Goal: Entertainment & Leisure: Consume media (video, audio)

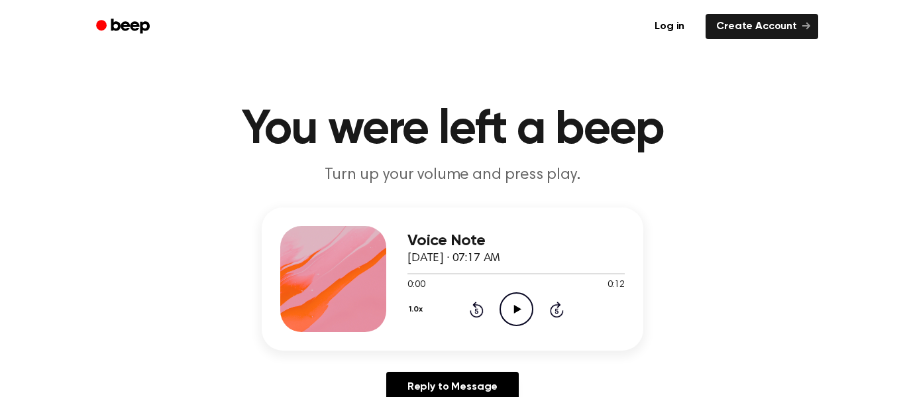
click at [513, 307] on icon "Play Audio" at bounding box center [516, 309] width 34 height 34
click at [515, 303] on icon "Play Audio" at bounding box center [516, 309] width 34 height 34
click at [521, 317] on icon "Play Audio" at bounding box center [516, 309] width 34 height 34
click at [522, 309] on icon "Play Audio" at bounding box center [516, 309] width 34 height 34
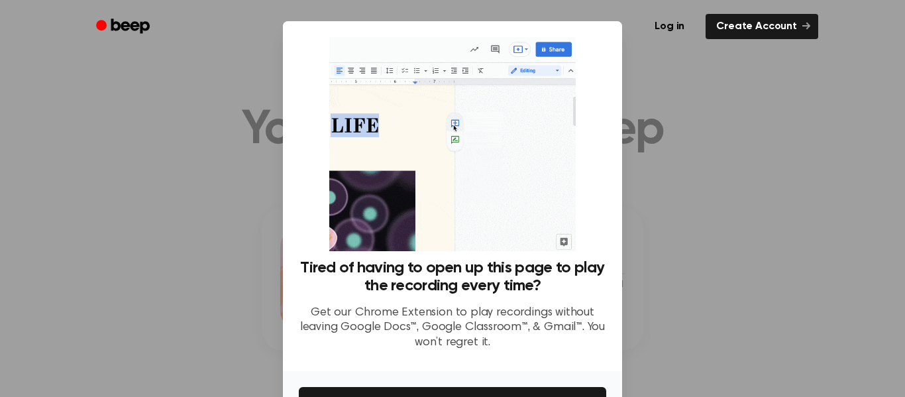
click at [668, 226] on div at bounding box center [452, 198] width 905 height 397
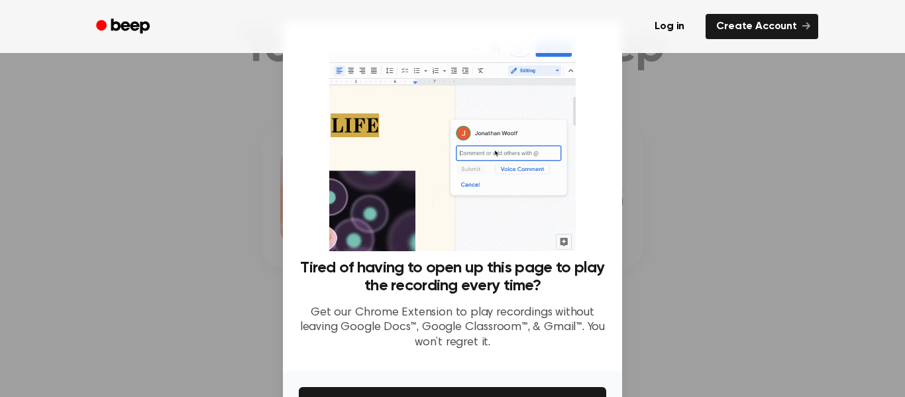
scroll to position [83, 0]
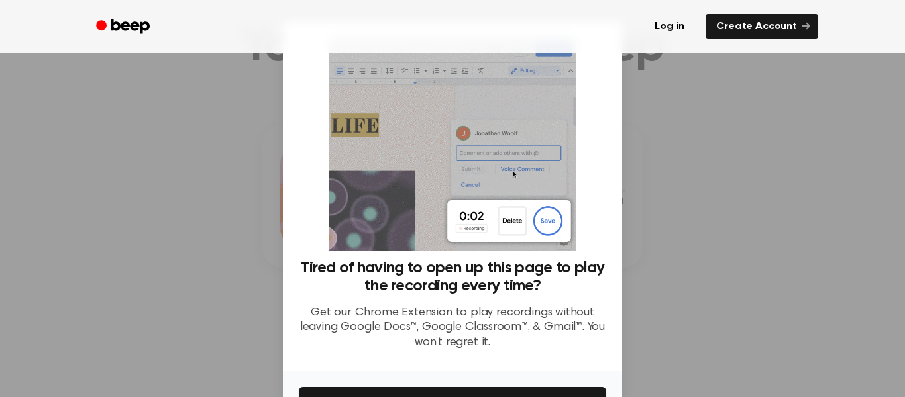
click at [759, 260] on div at bounding box center [452, 198] width 905 height 397
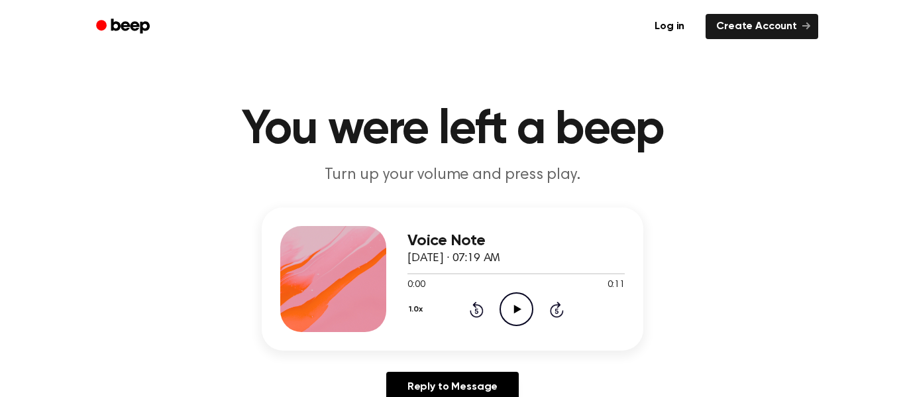
click at [509, 307] on icon "Play Audio" at bounding box center [516, 309] width 34 height 34
click at [521, 311] on icon "Play Audio" at bounding box center [516, 309] width 34 height 34
click at [519, 309] on icon at bounding box center [516, 309] width 7 height 9
drag, startPoint x: 423, startPoint y: 272, endPoint x: 450, endPoint y: 279, distance: 27.3
click at [450, 279] on div "0:01 0:11 Your browser does not support the [object Object] element." at bounding box center [515, 280] width 217 height 25
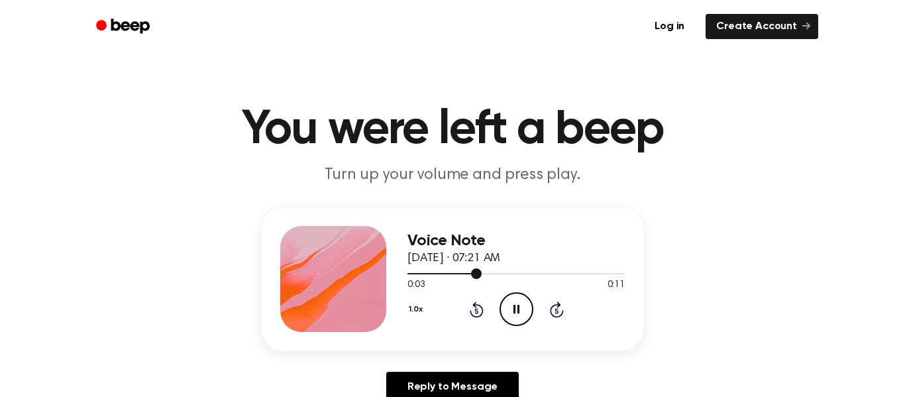
drag, startPoint x: 462, startPoint y: 270, endPoint x: 470, endPoint y: 272, distance: 8.4
click at [470, 272] on div at bounding box center [515, 273] width 217 height 11
click at [515, 305] on icon "Play Audio" at bounding box center [516, 309] width 34 height 34
drag, startPoint x: 417, startPoint y: 269, endPoint x: 444, endPoint y: 272, distance: 27.3
click at [444, 272] on div at bounding box center [515, 273] width 217 height 11
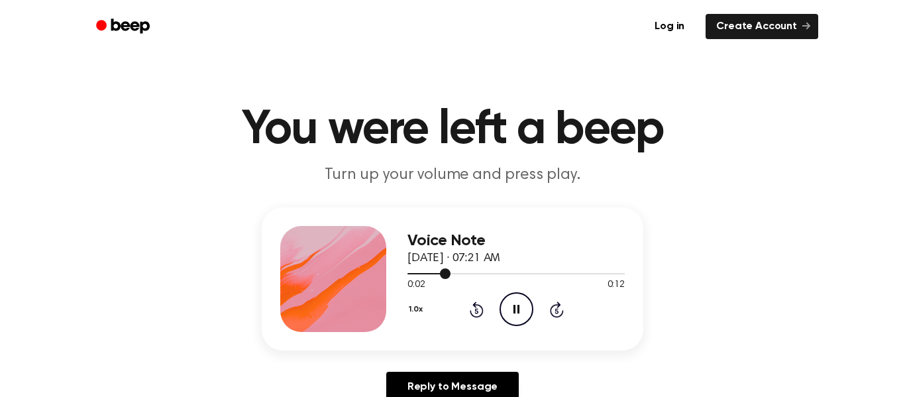
drag, startPoint x: 444, startPoint y: 272, endPoint x: 457, endPoint y: 272, distance: 12.6
click at [457, 272] on div at bounding box center [515, 273] width 217 height 11
